Goal: Information Seeking & Learning: Stay updated

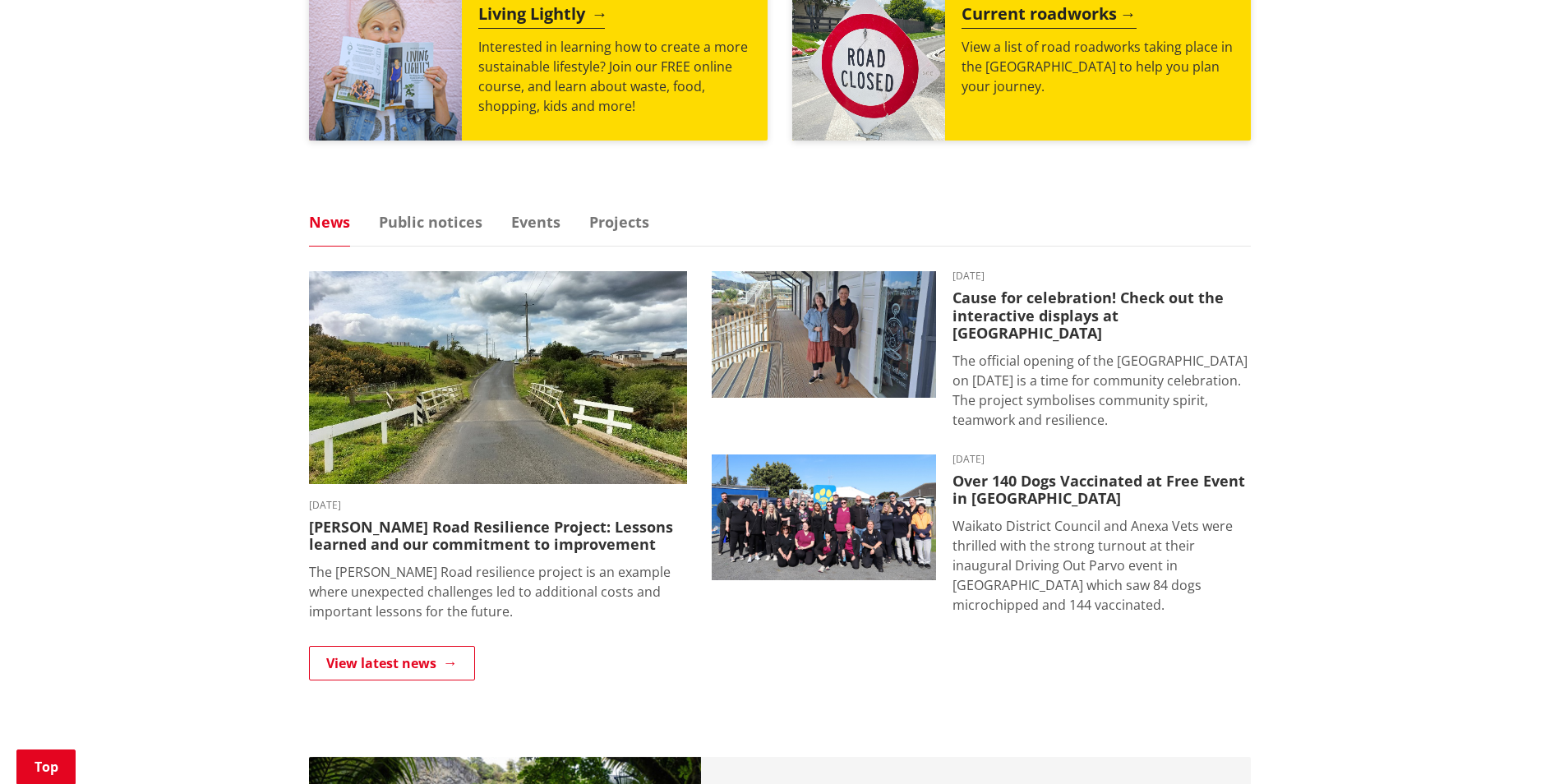
scroll to position [903, 0]
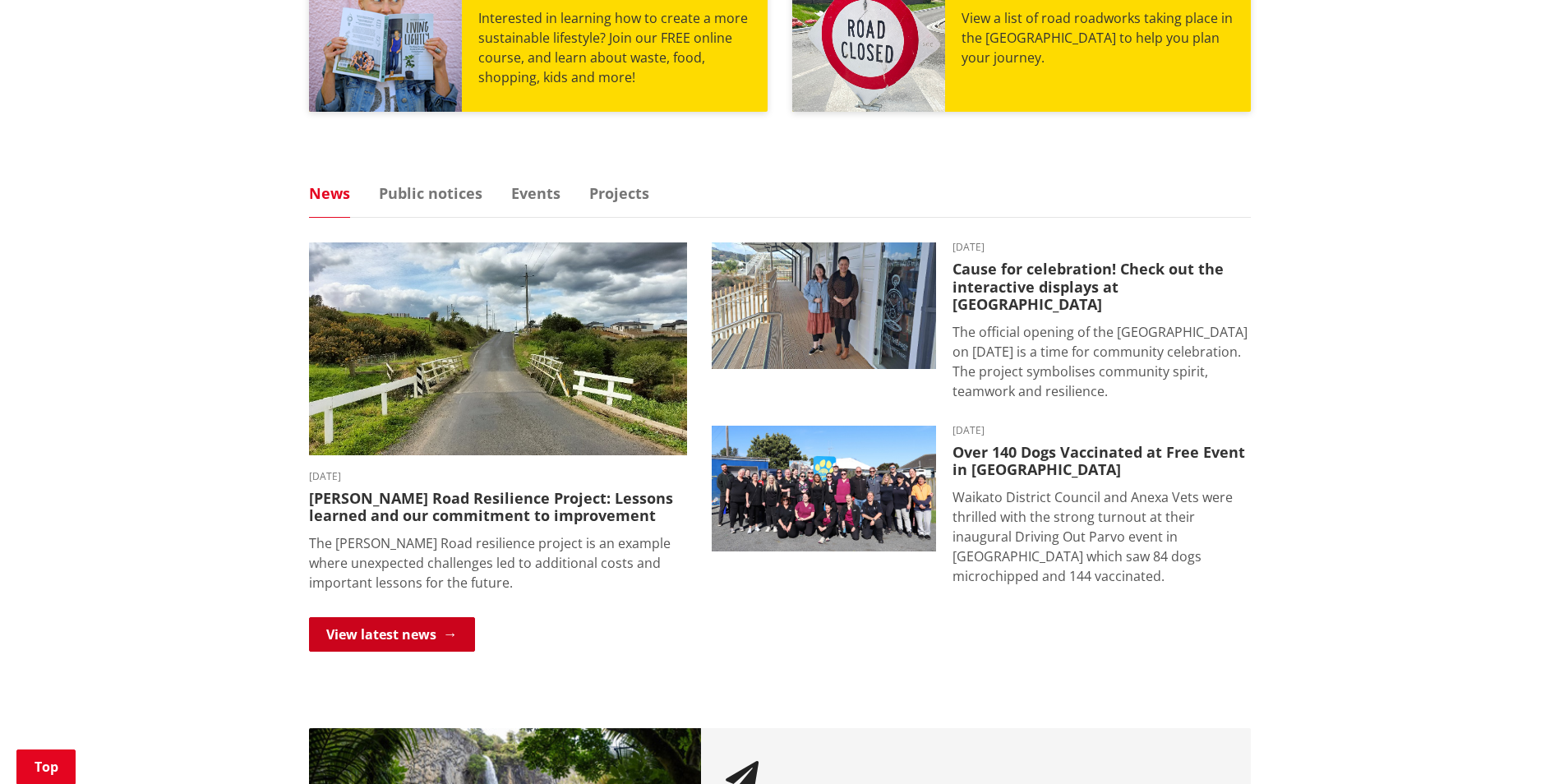
click at [390, 621] on link "View latest news" at bounding box center [391, 634] width 166 height 35
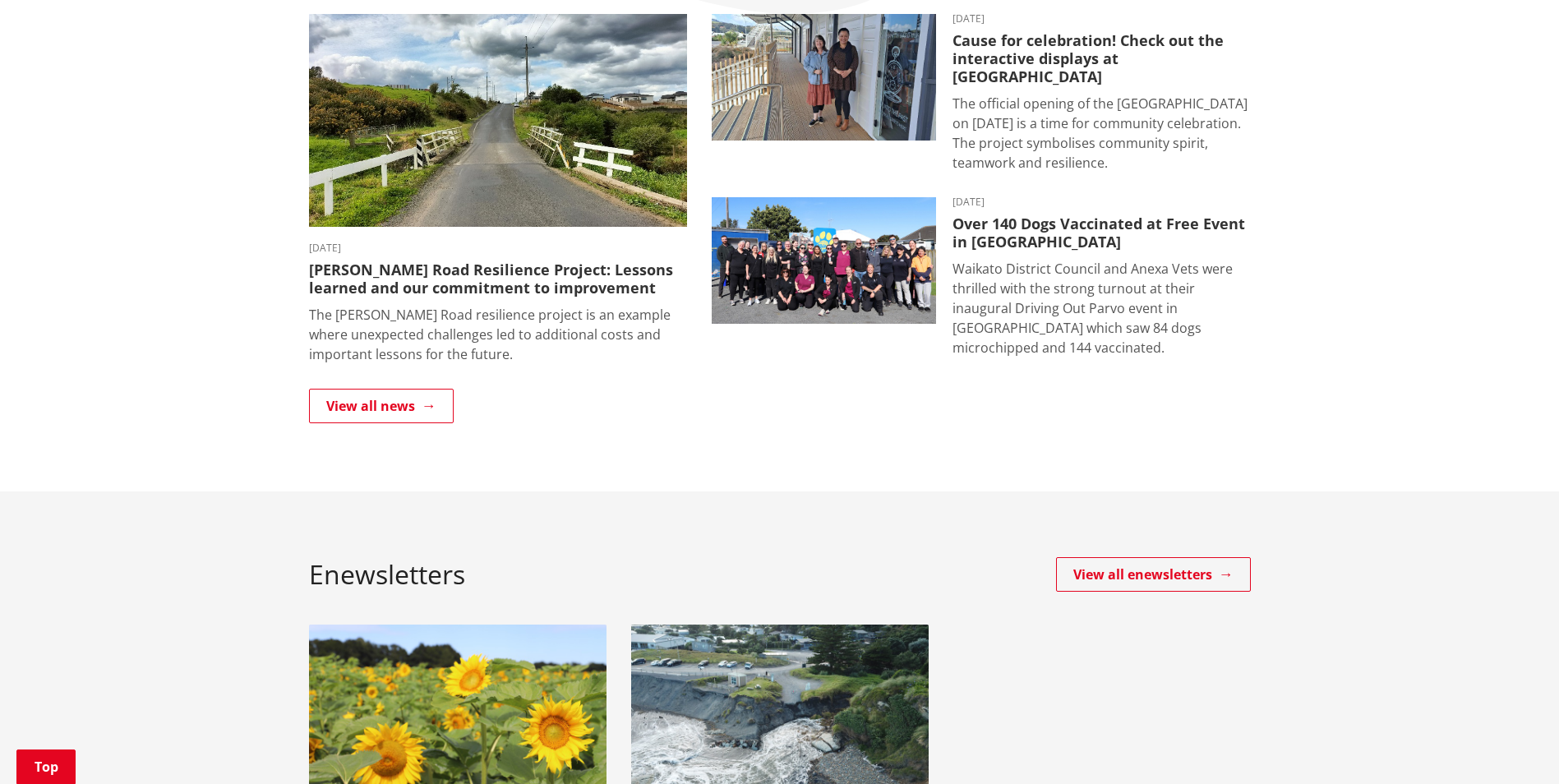
scroll to position [329, 0]
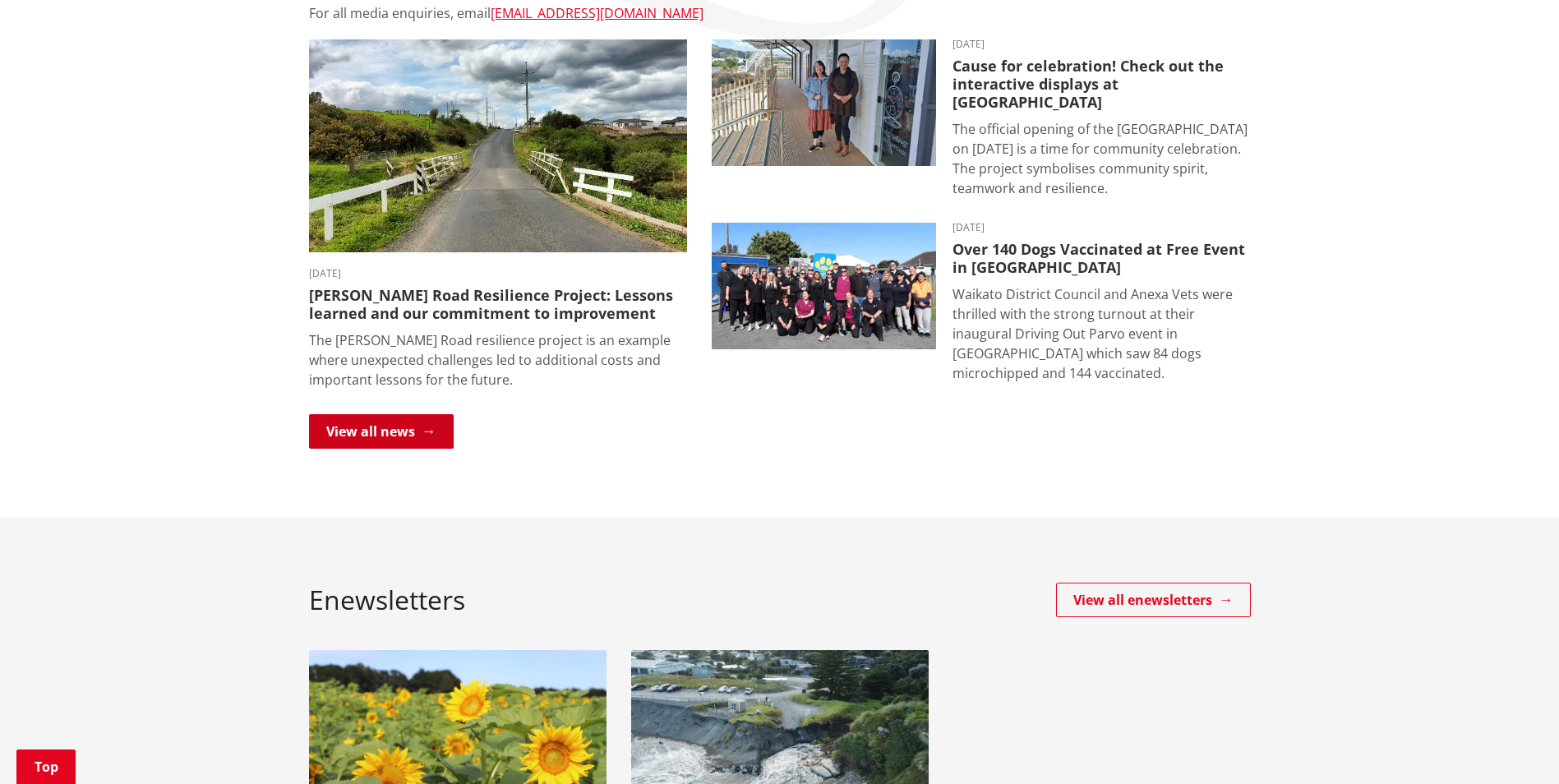
click at [337, 422] on link "View all news" at bounding box center [381, 431] width 144 height 35
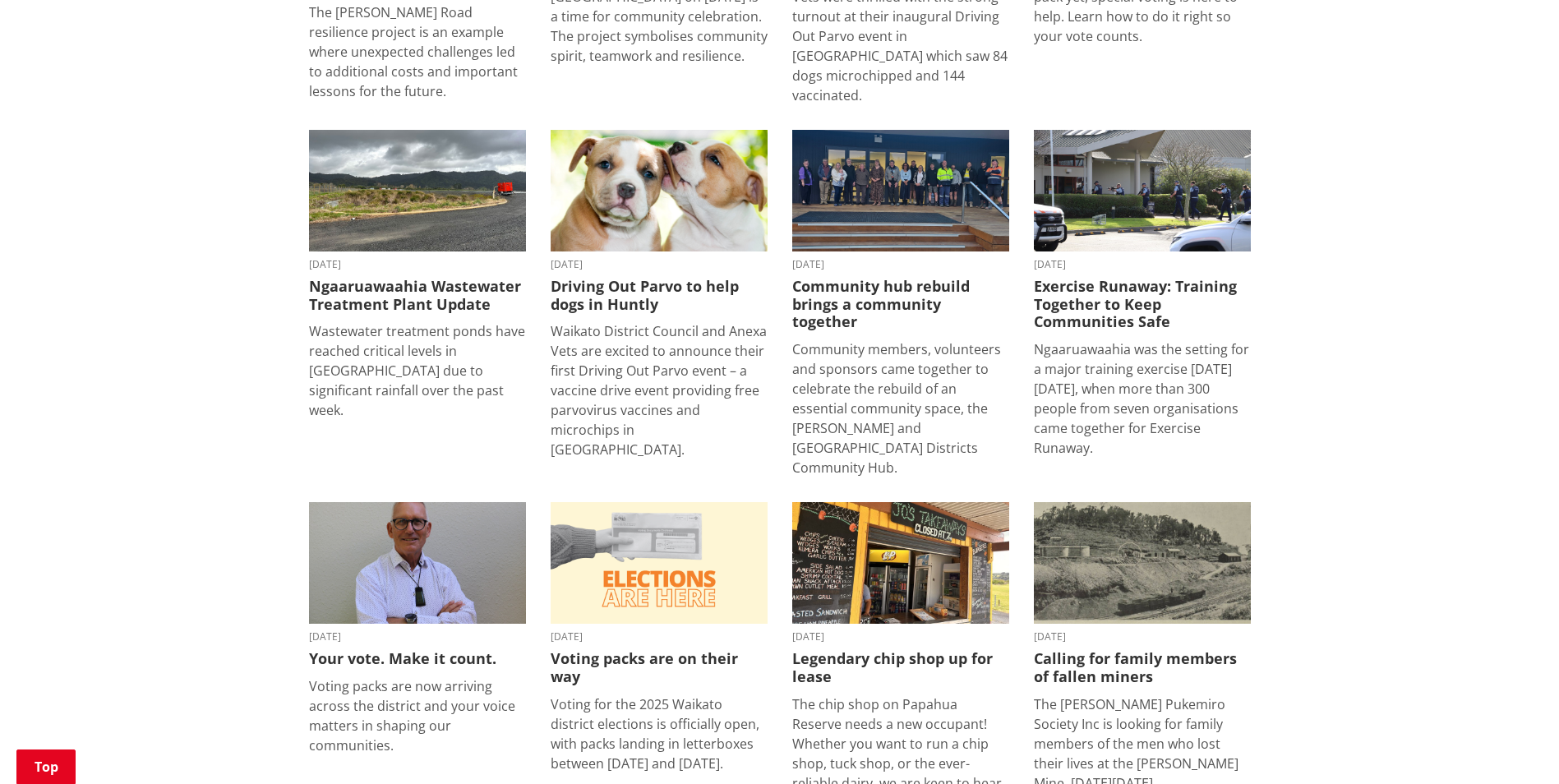
scroll to position [82, 0]
